Goal: Find specific page/section: Find specific page/section

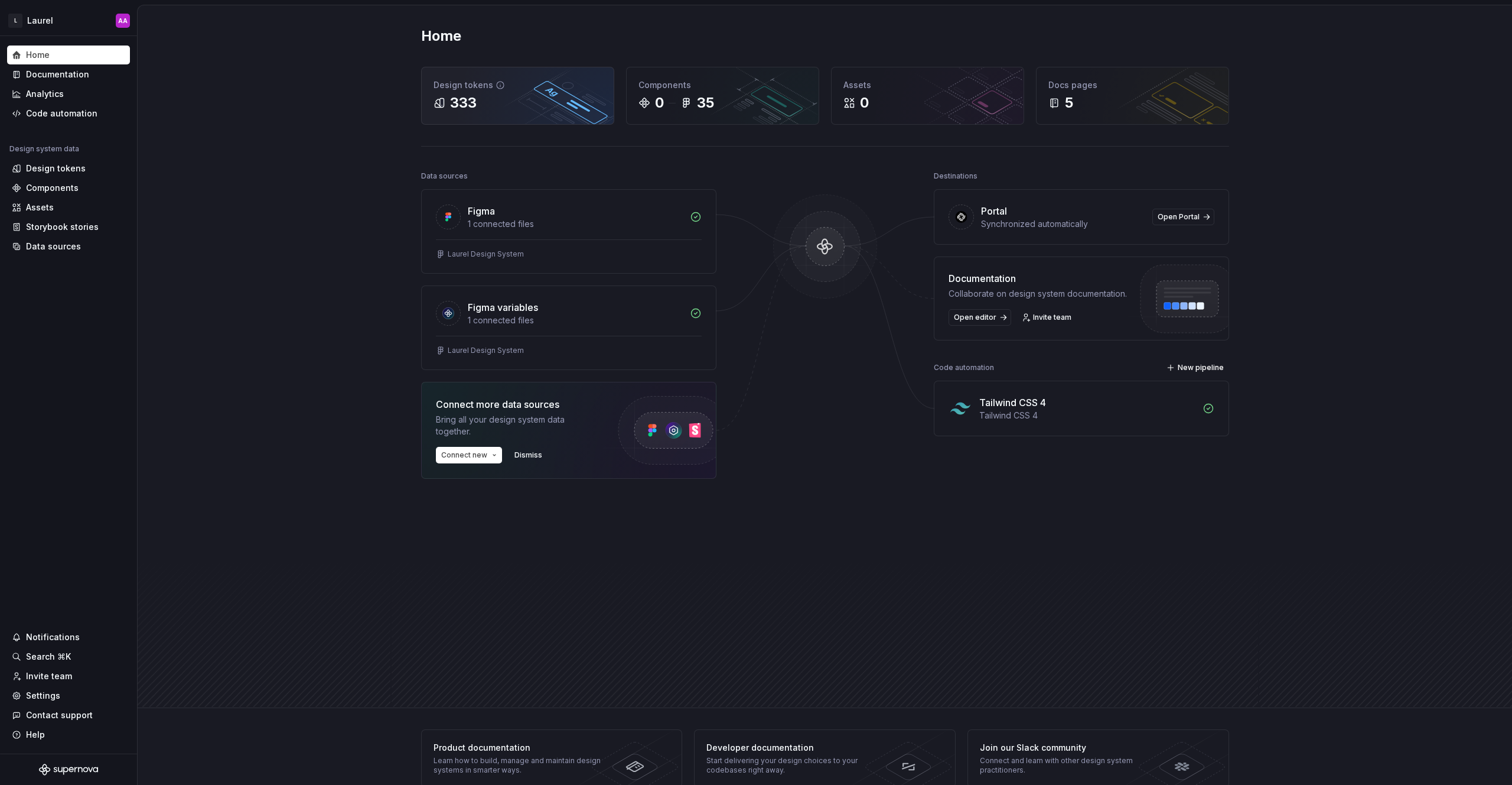
click at [492, 121] on div "Design tokens 333" at bounding box center [518, 96] width 192 height 57
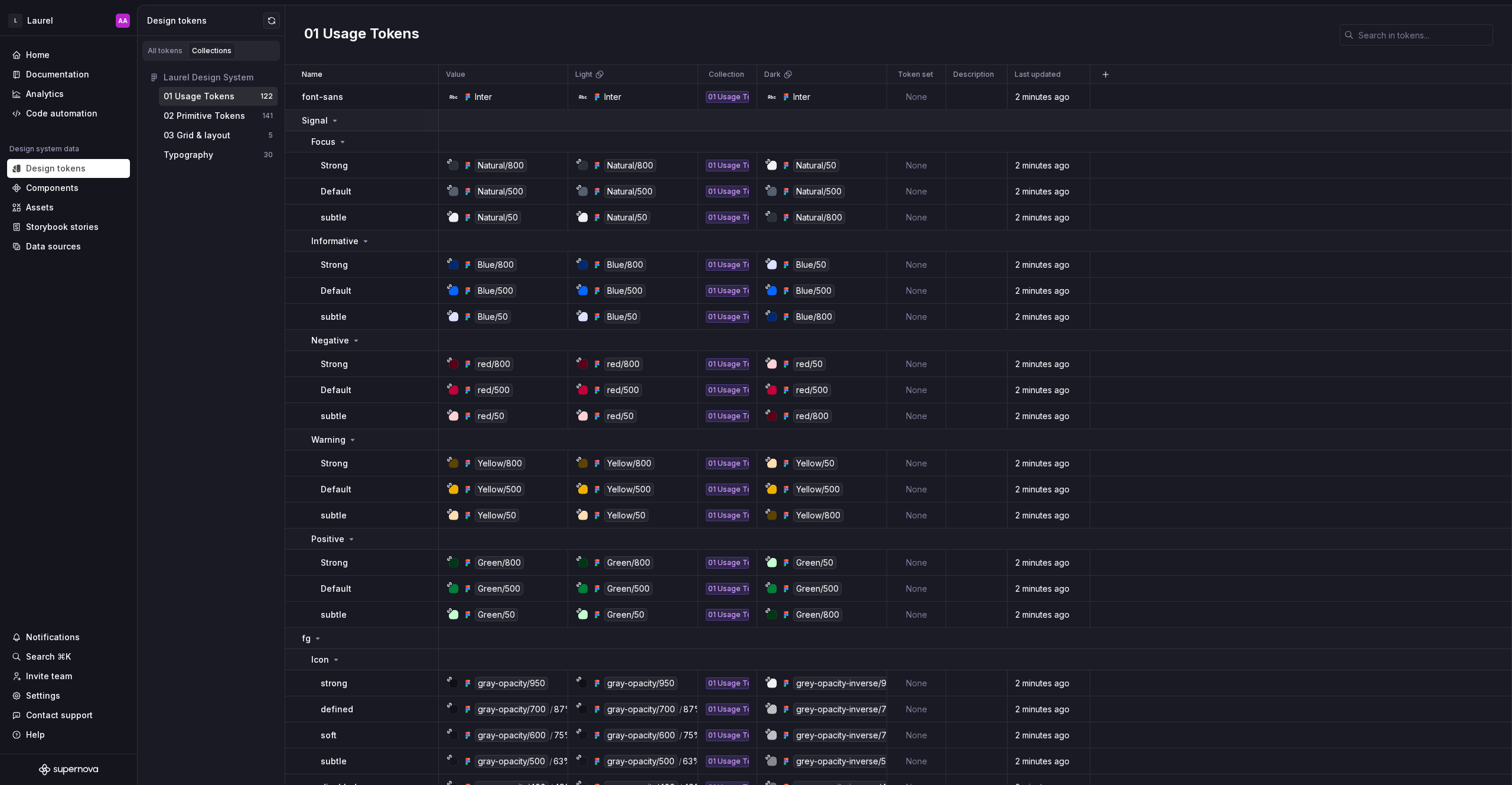
click at [332, 120] on icon at bounding box center [335, 121] width 10 height 10
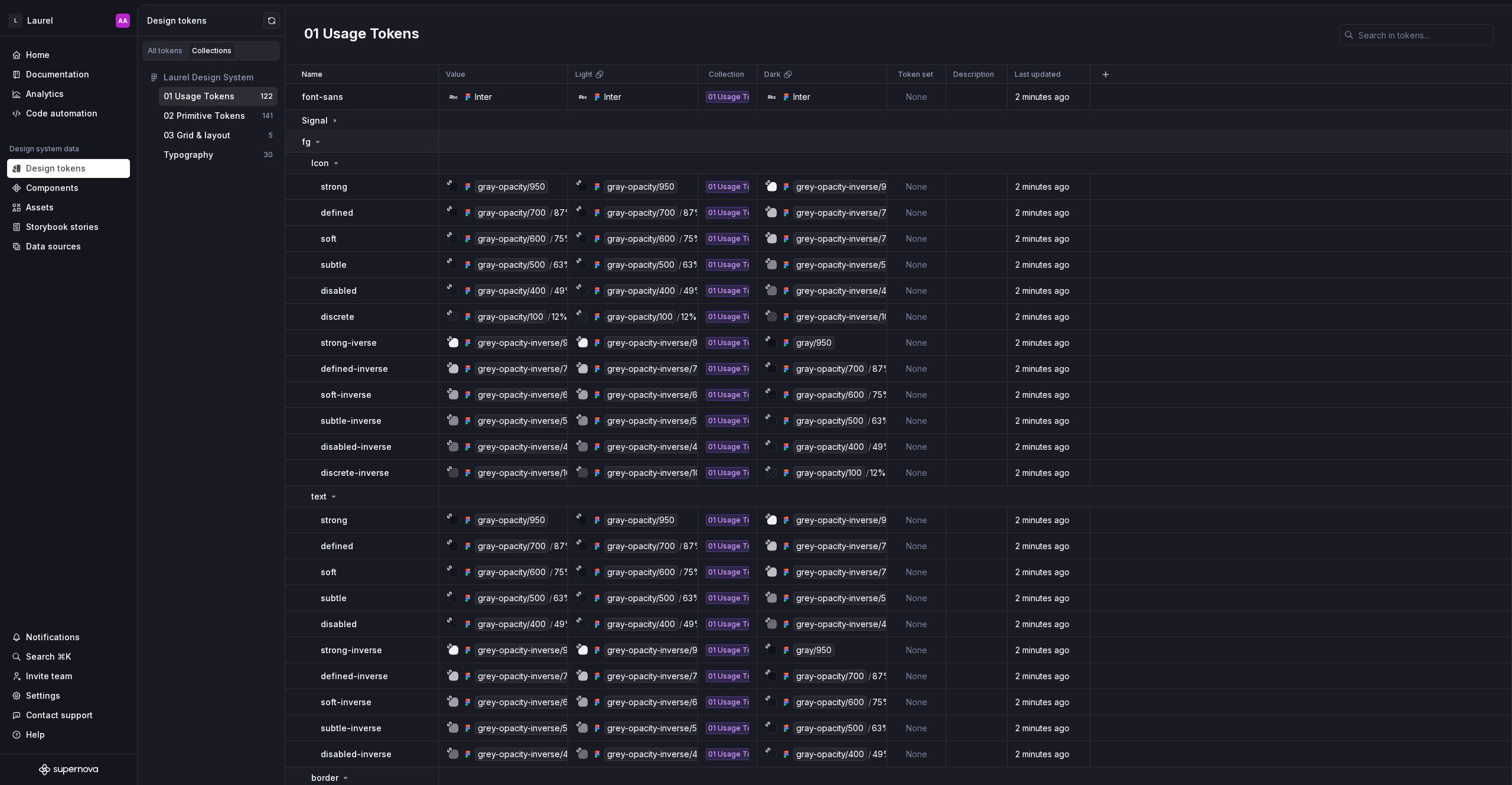
drag, startPoint x: 314, startPoint y: 142, endPoint x: 295, endPoint y: 148, distance: 19.9
click at [315, 142] on icon at bounding box center [318, 142] width 10 height 10
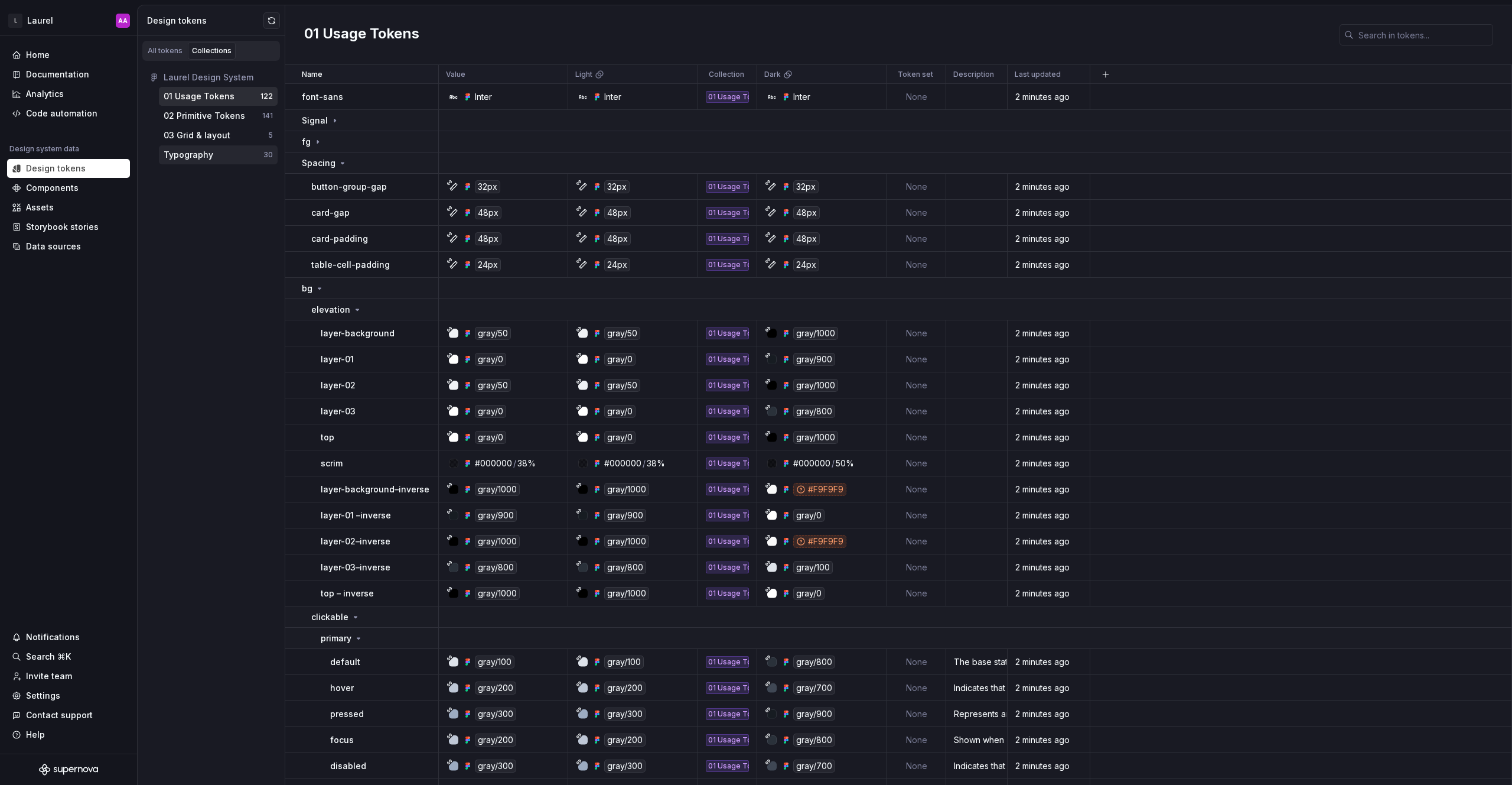
click at [205, 155] on div "Typography" at bounding box center [188, 155] width 50 height 12
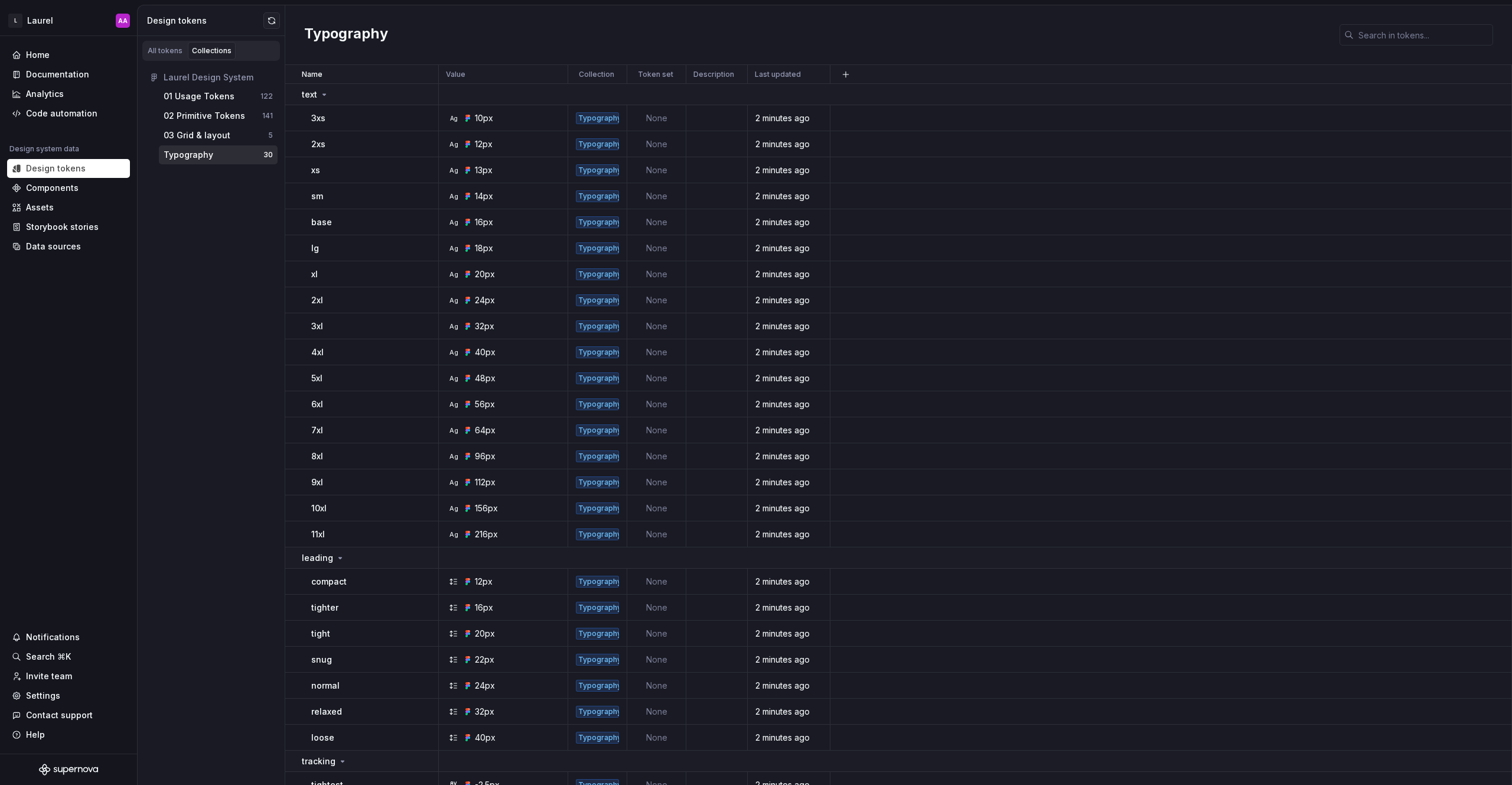
click at [212, 154] on div "Typography" at bounding box center [213, 155] width 100 height 12
click at [154, 50] on div "All tokens" at bounding box center [165, 51] width 35 height 10
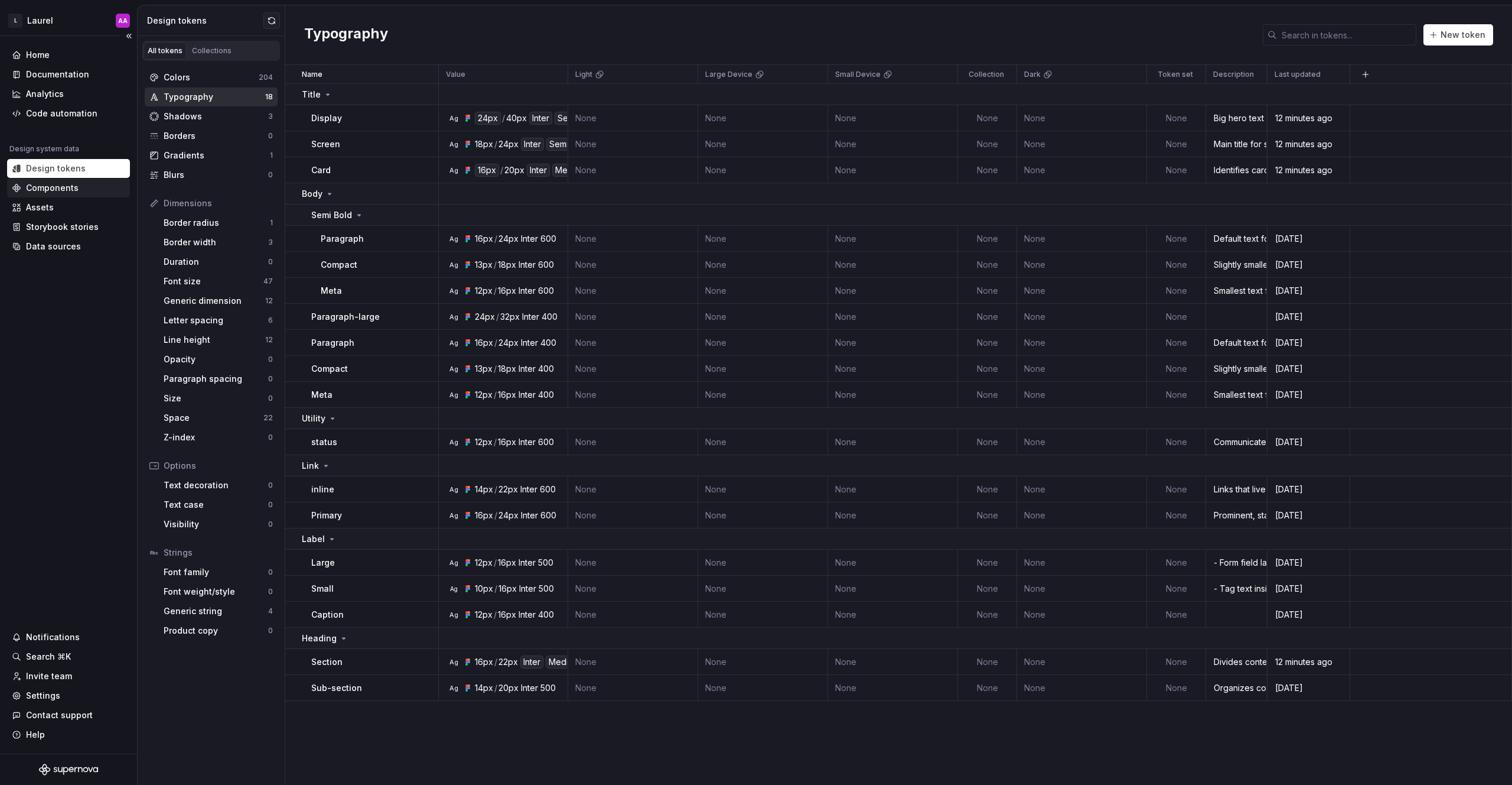
click at [68, 190] on div "Components" at bounding box center [52, 188] width 52 height 12
